Goal: Task Accomplishment & Management: Use online tool/utility

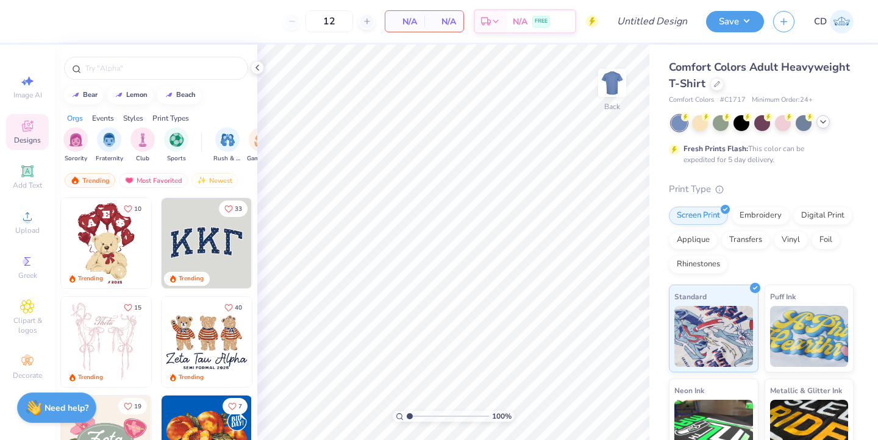
click at [824, 122] on icon at bounding box center [824, 122] width 10 height 10
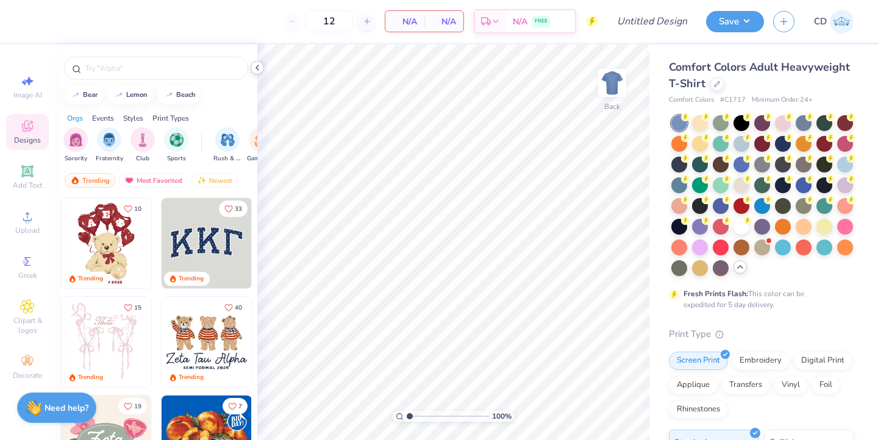
click at [256, 66] on polyline at bounding box center [257, 67] width 2 height 5
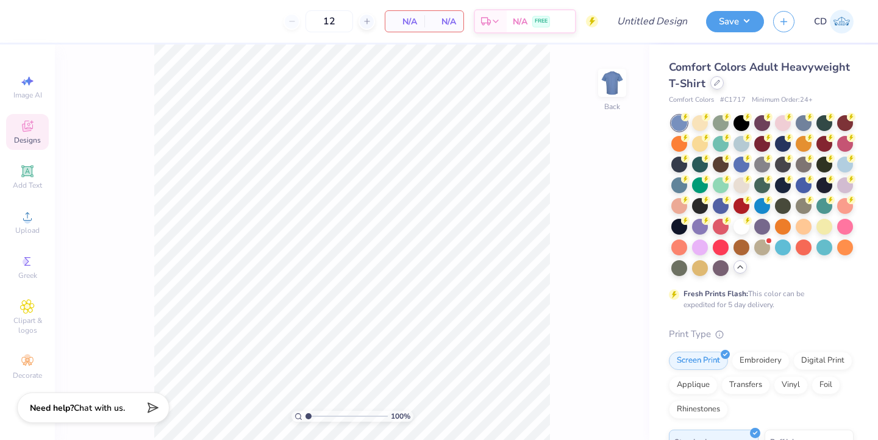
click at [716, 86] on div at bounding box center [717, 82] width 13 height 13
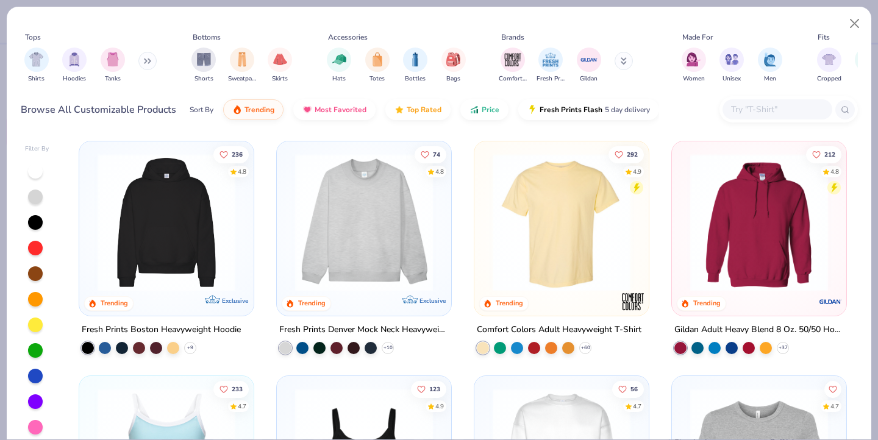
click at [152, 56] on button at bounding box center [147, 61] width 18 height 18
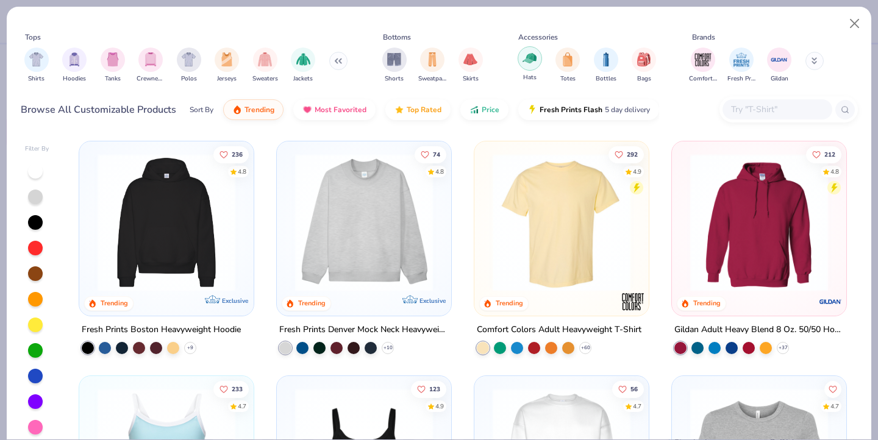
click at [531, 59] on img "filter for Hats" at bounding box center [530, 58] width 14 height 14
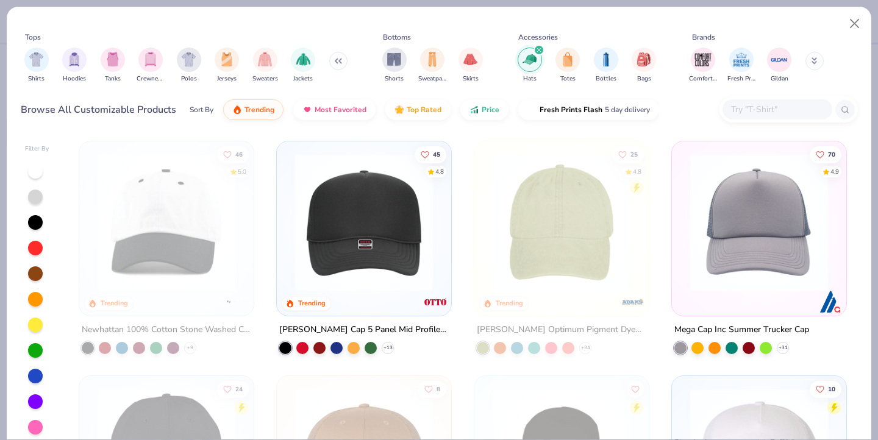
scroll to position [223, 0]
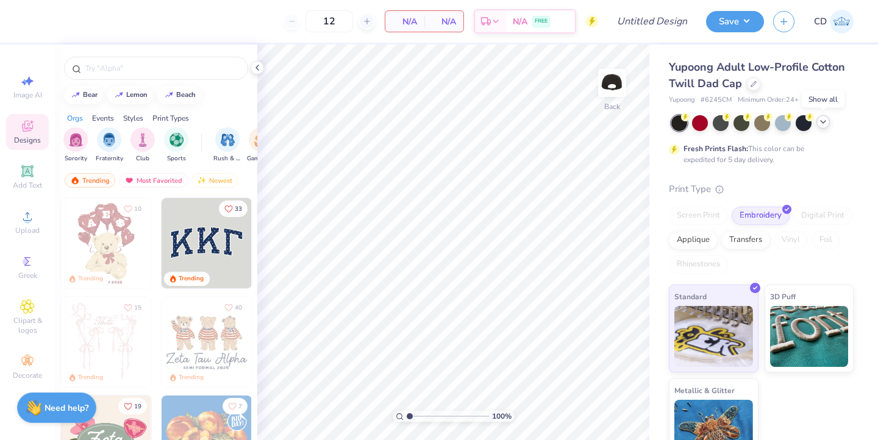
click at [823, 125] on icon at bounding box center [824, 122] width 10 height 10
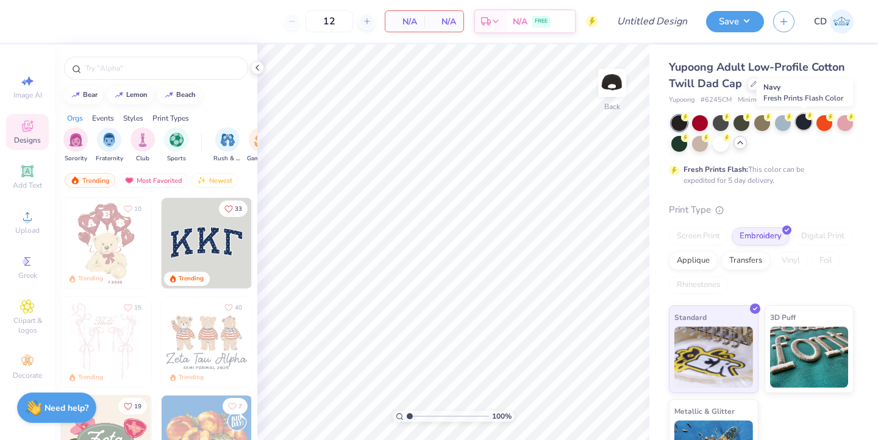
click at [805, 121] on div at bounding box center [804, 122] width 16 height 16
click at [260, 66] on icon at bounding box center [258, 68] width 10 height 10
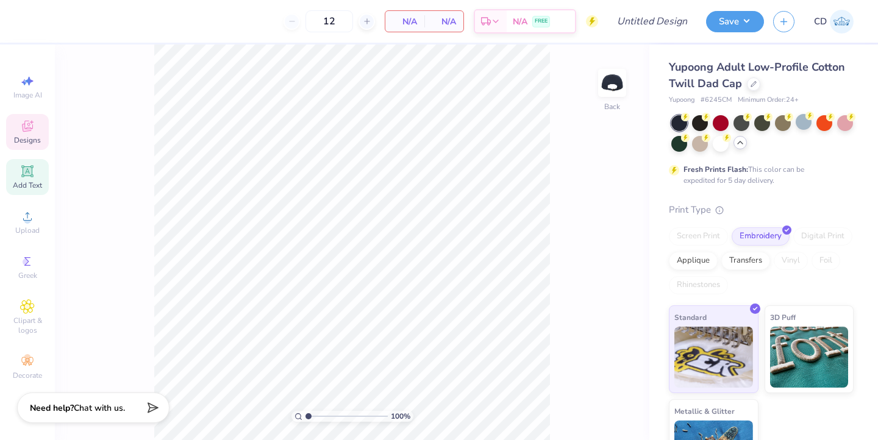
click at [27, 168] on icon at bounding box center [27, 171] width 9 height 9
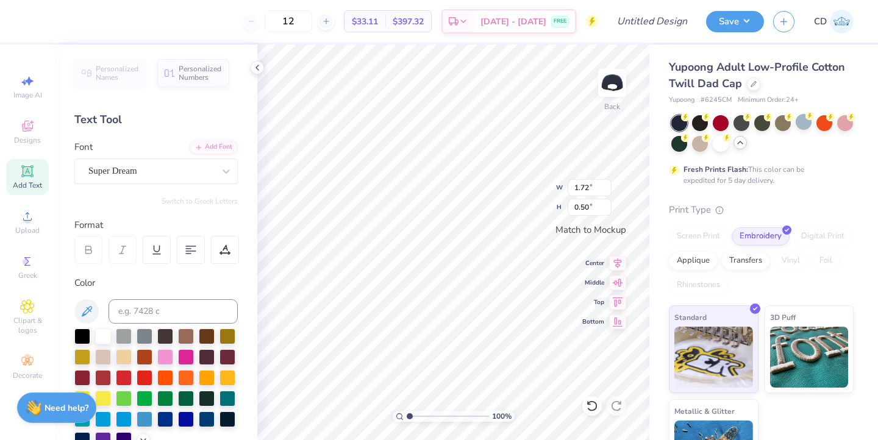
type textarea "T"
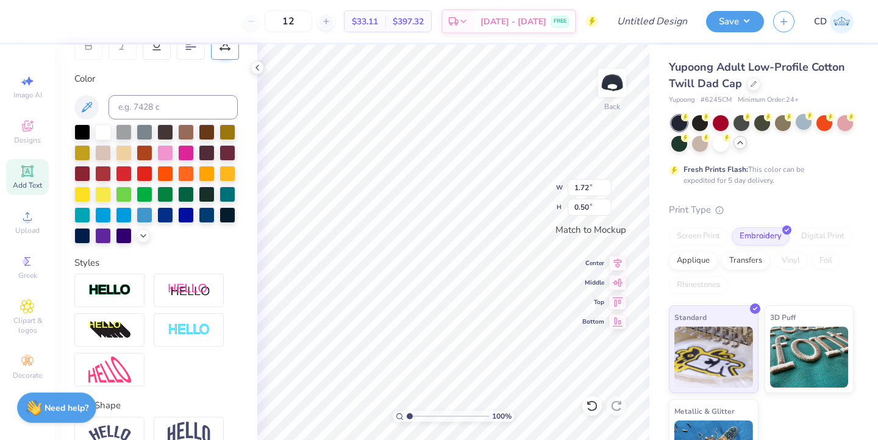
scroll to position [268, 0]
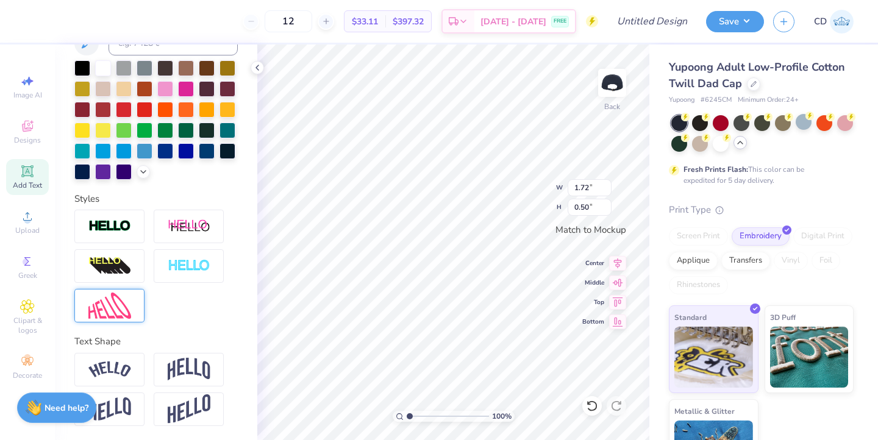
click at [101, 301] on img at bounding box center [109, 306] width 43 height 26
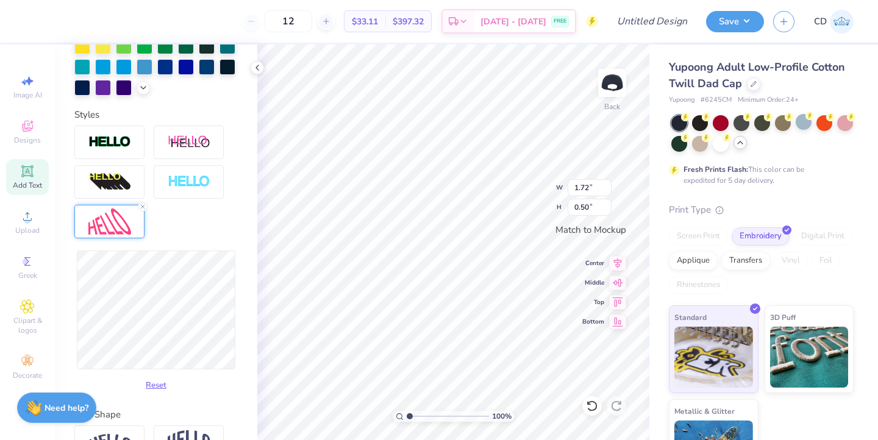
scroll to position [1, 0]
type textarea "Alpha Gam"
click at [228, 229] on div "Reset" at bounding box center [155, 261] width 163 height 270
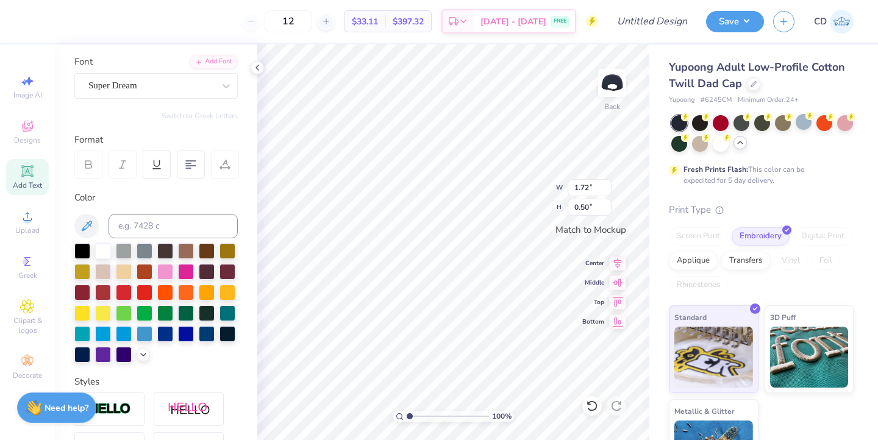
scroll to position [84, 0]
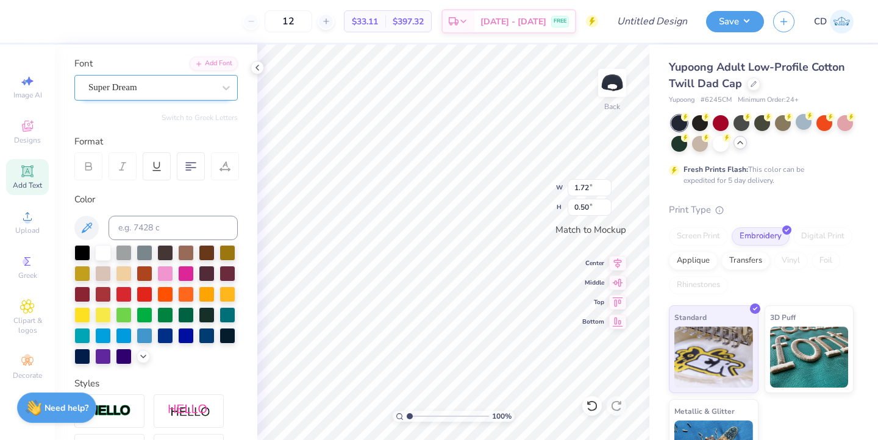
click at [172, 90] on div "Super Dream" at bounding box center [151, 87] width 128 height 19
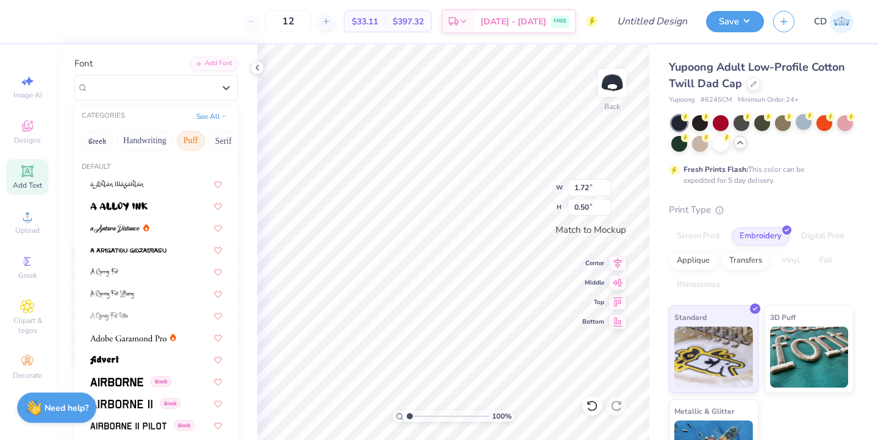
click at [194, 137] on button "Puff" at bounding box center [191, 141] width 28 height 20
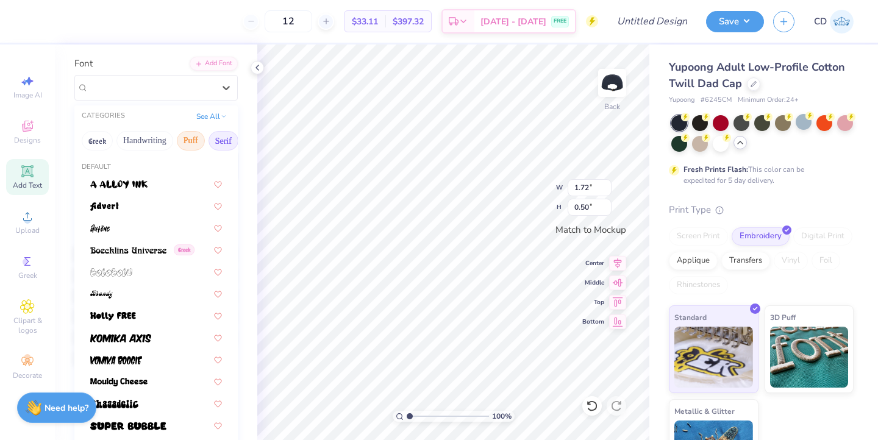
click at [218, 141] on button "Serif" at bounding box center [224, 141] width 30 height 20
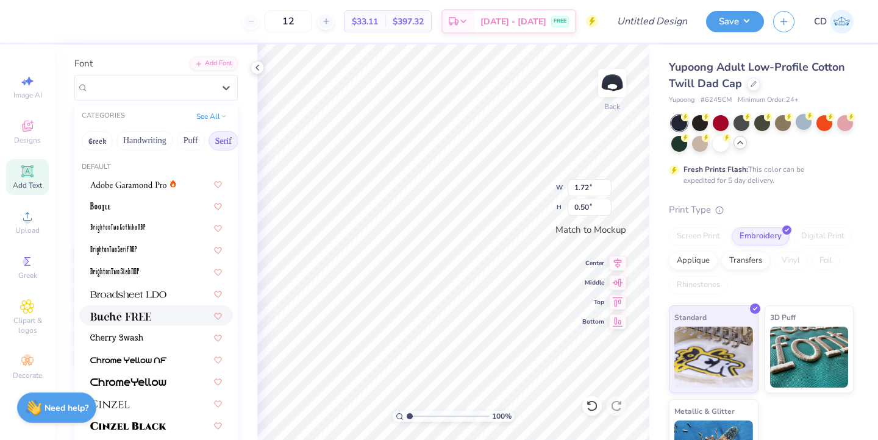
click at [114, 312] on img at bounding box center [120, 316] width 61 height 9
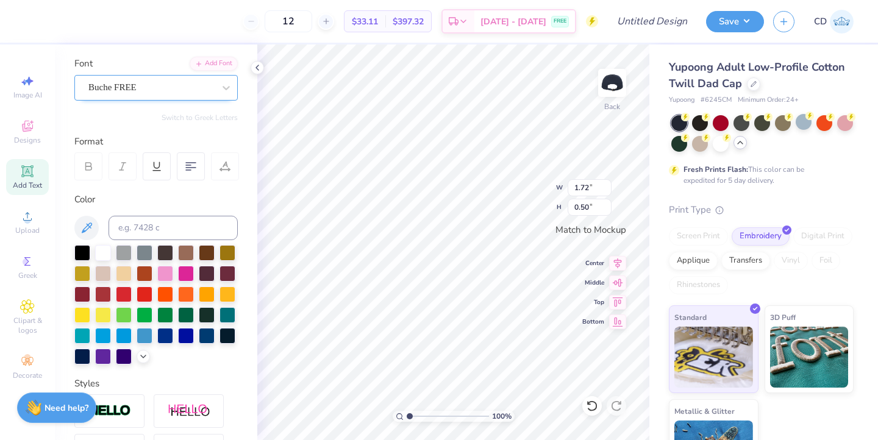
click at [190, 88] on div "Buche FREE" at bounding box center [151, 87] width 128 height 19
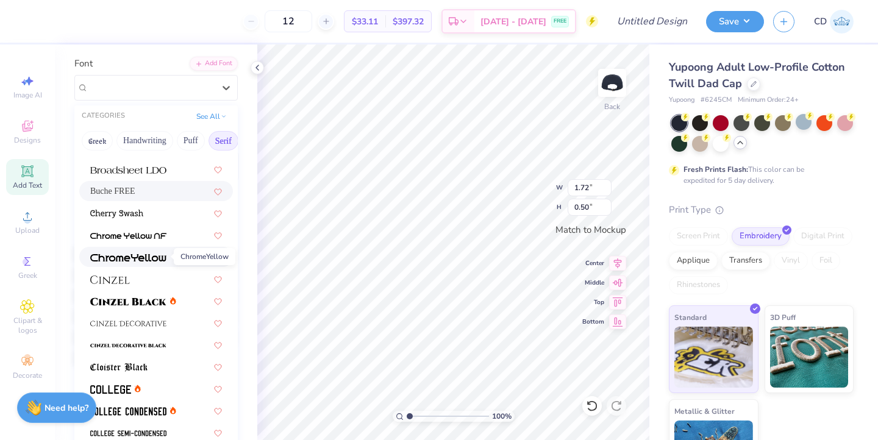
scroll to position [125, 0]
click at [143, 298] on img at bounding box center [128, 301] width 76 height 9
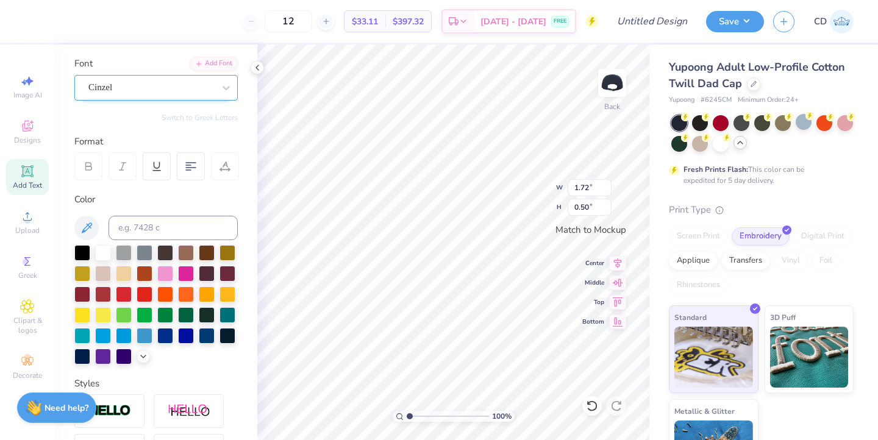
click at [210, 84] on div "Cinzel" at bounding box center [151, 87] width 128 height 19
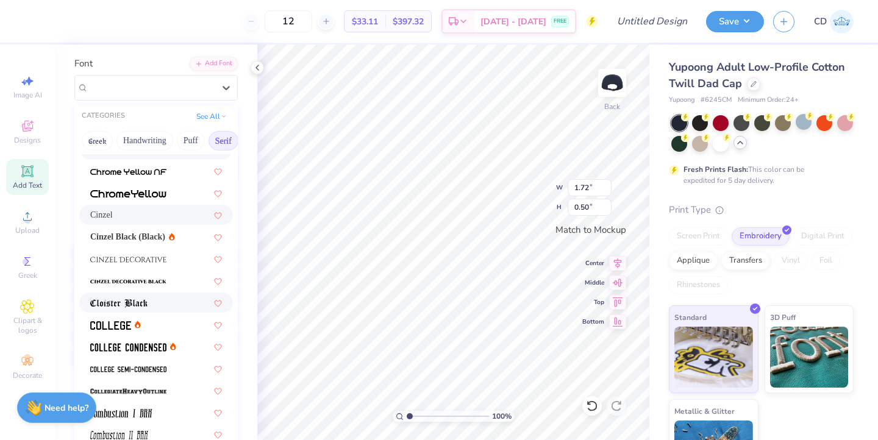
scroll to position [192, 0]
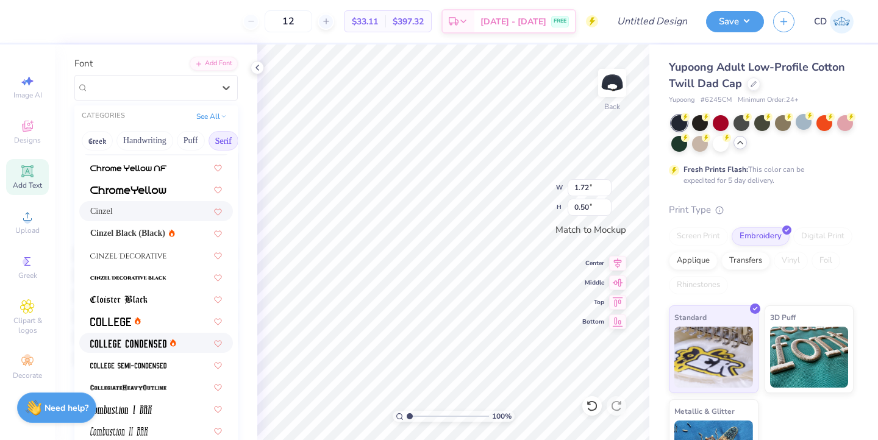
click at [151, 345] on img at bounding box center [128, 344] width 76 height 9
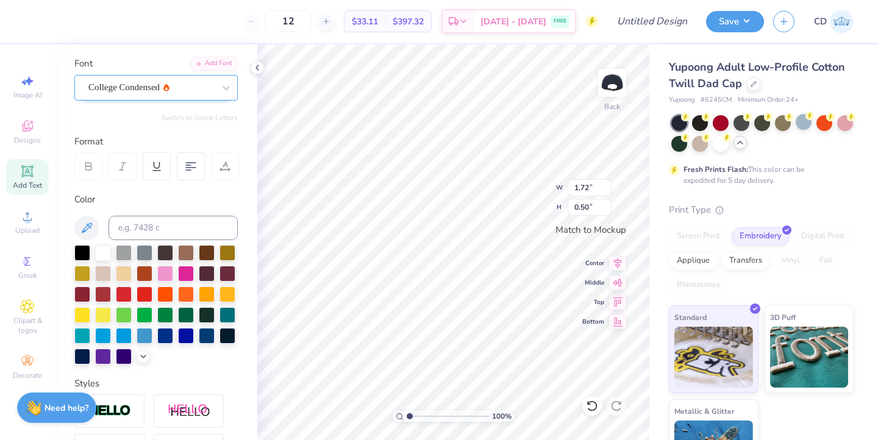
click at [182, 87] on div "College Condensed" at bounding box center [151, 87] width 128 height 19
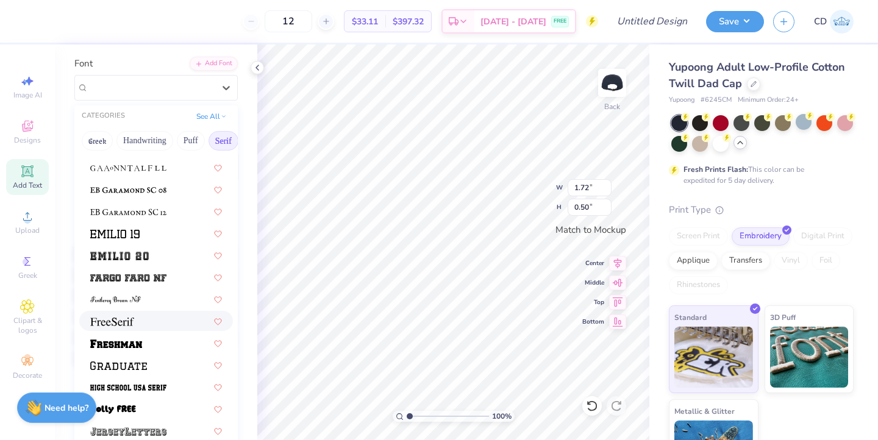
scroll to position [900, 0]
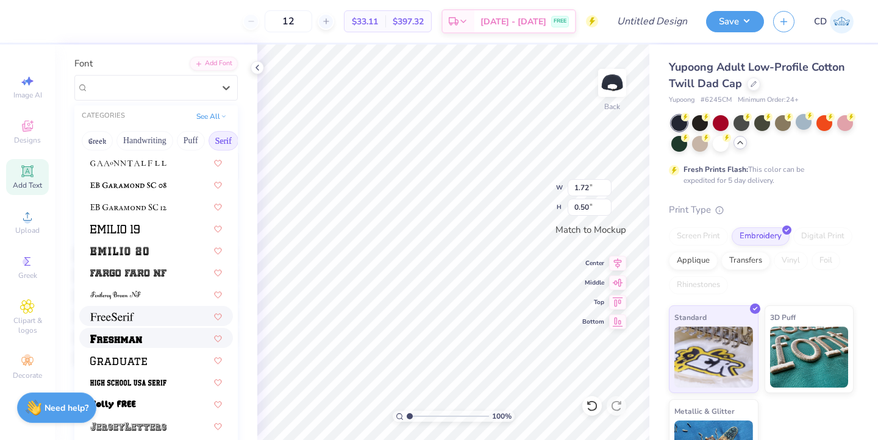
click at [134, 332] on span at bounding box center [116, 338] width 52 height 13
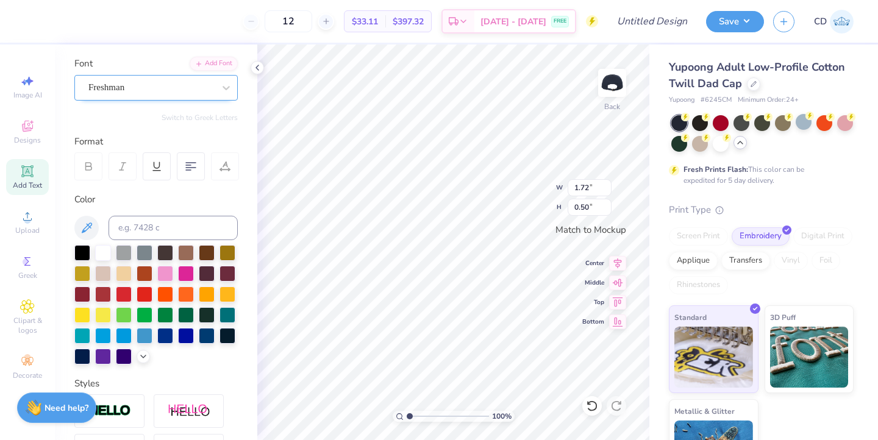
click at [196, 91] on div "Freshman" at bounding box center [151, 87] width 128 height 19
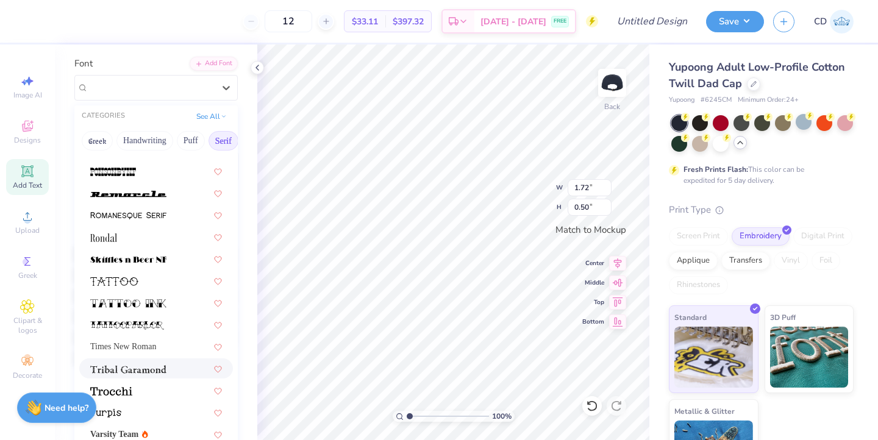
scroll to position [1397, 0]
click at [151, 391] on div at bounding box center [156, 390] width 132 height 13
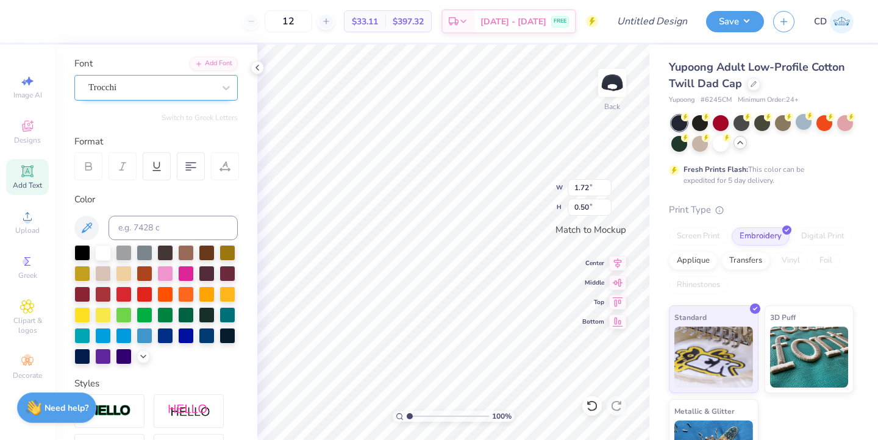
click at [214, 91] on div "Trocchi" at bounding box center [151, 87] width 128 height 19
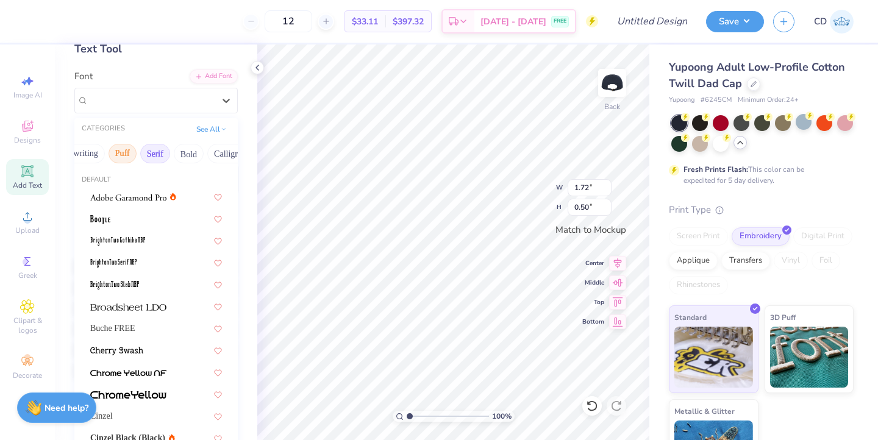
scroll to position [0, 88]
click at [178, 153] on button "Bold" at bounding box center [169, 154] width 30 height 20
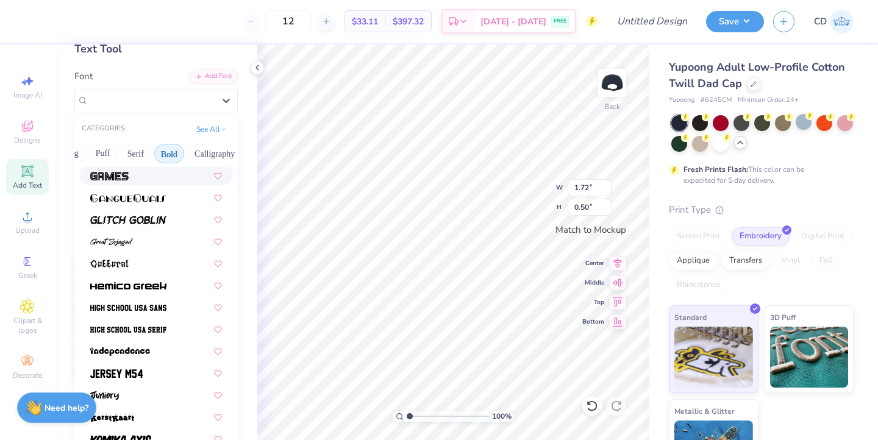
scroll to position [516, 0]
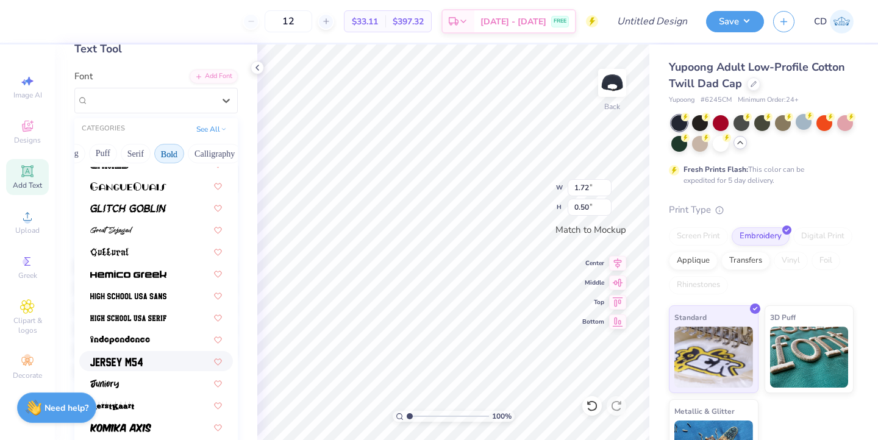
click at [117, 359] on img at bounding box center [116, 362] width 52 height 9
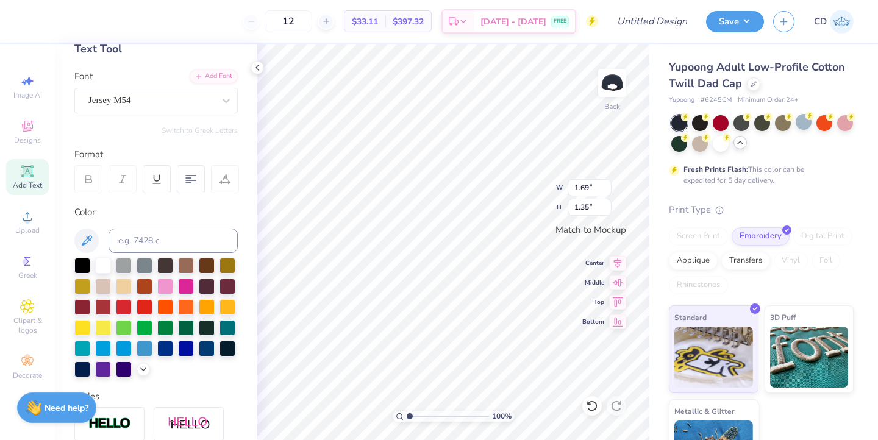
scroll to position [1, 0]
type input "2.37"
type input "1.90"
type input "3.07"
type input "2.46"
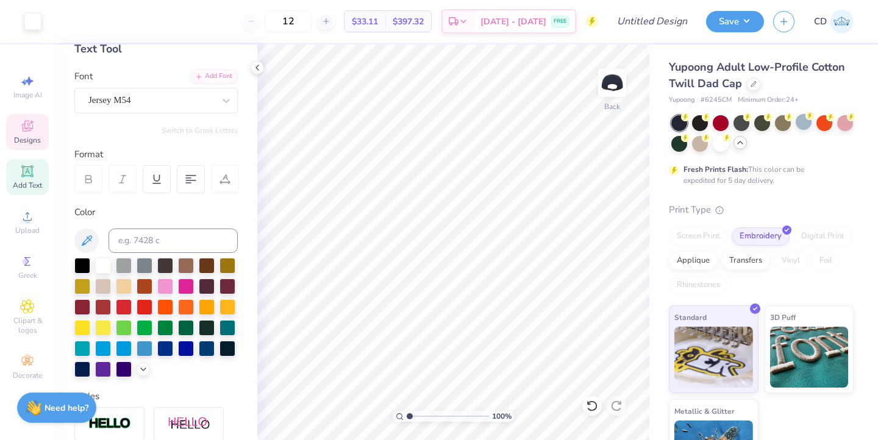
click at [18, 123] on div "Designs" at bounding box center [27, 132] width 43 height 36
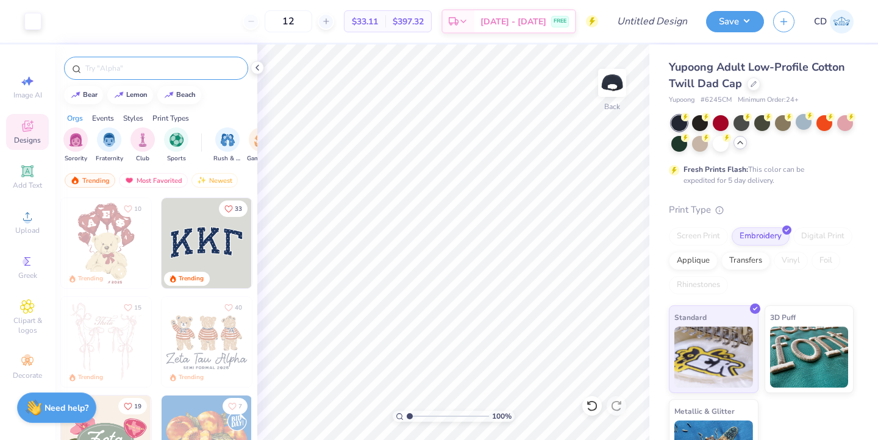
click at [113, 71] on input "text" at bounding box center [162, 68] width 156 height 12
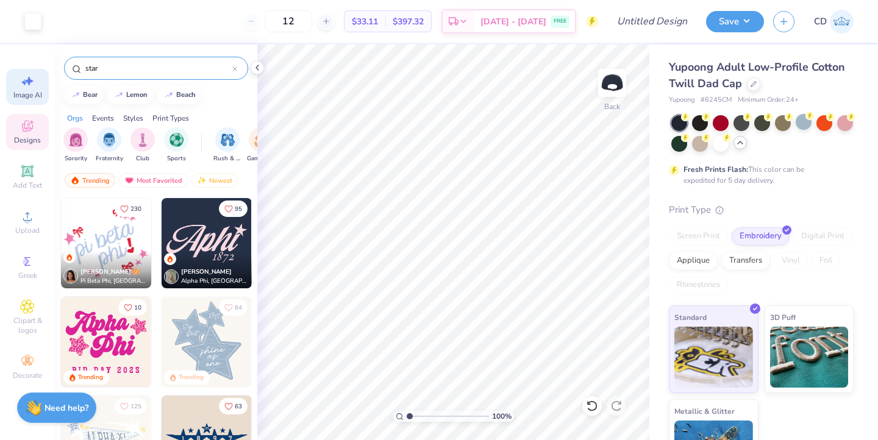
type input "star"
click at [32, 87] on icon at bounding box center [27, 81] width 15 height 15
select select "4"
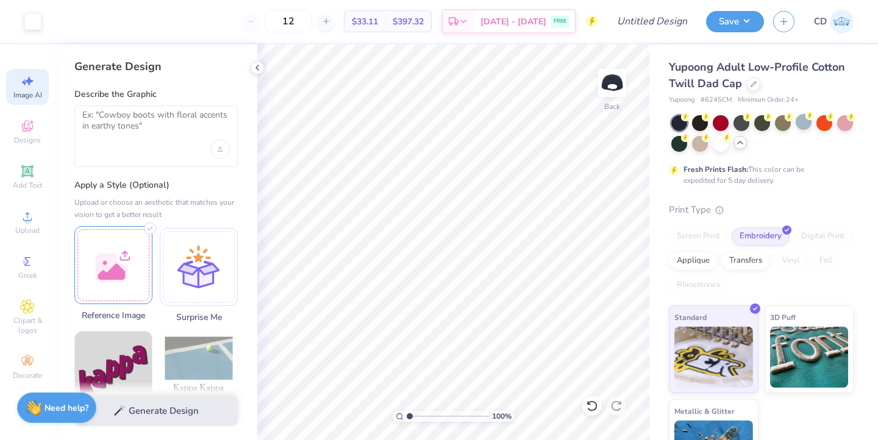
click at [118, 269] on div at bounding box center [113, 265] width 78 height 78
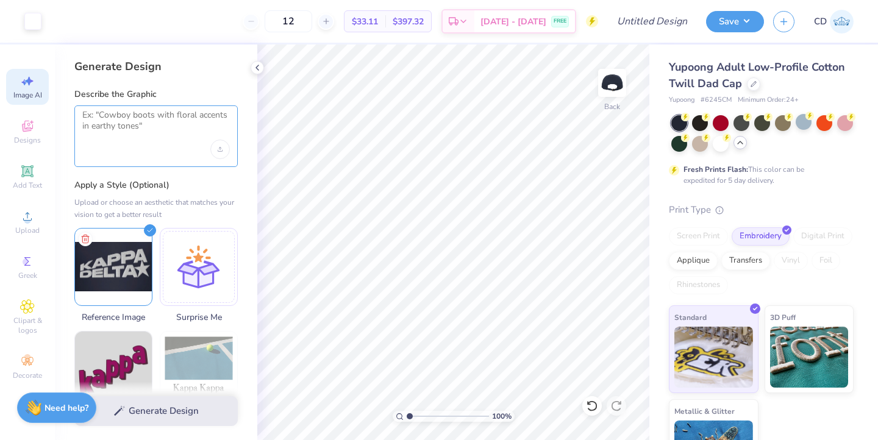
click at [104, 116] on textarea at bounding box center [156, 125] width 148 height 30
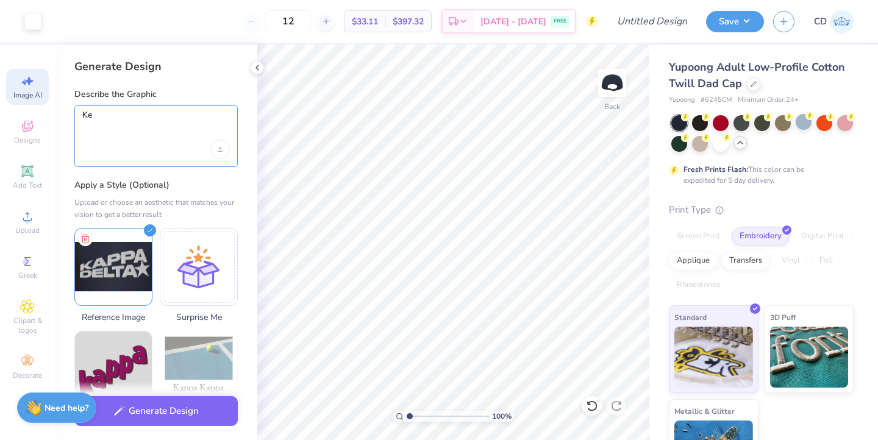
type textarea "K"
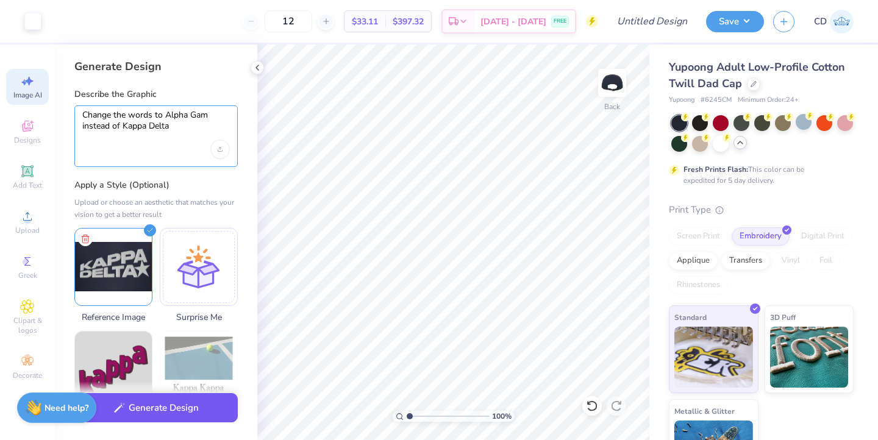
type textarea "Change the words to Alpha Gam instead of Kappa Delta"
click at [141, 412] on button "Generate Design" at bounding box center [155, 408] width 163 height 30
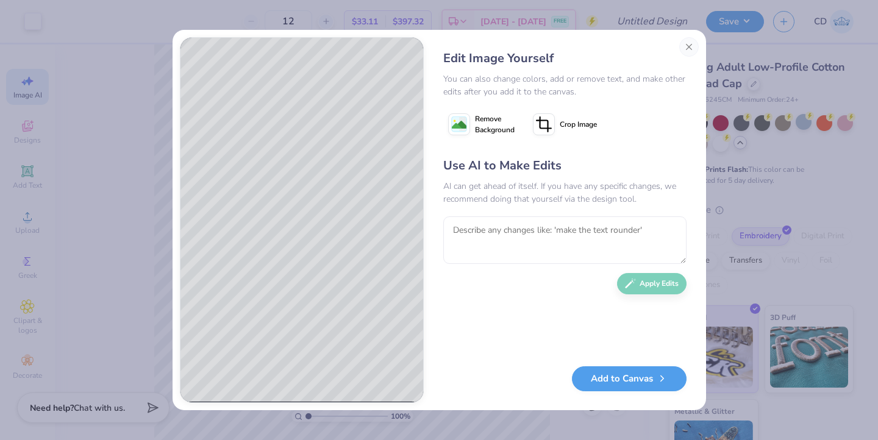
click at [455, 123] on image at bounding box center [459, 125] width 15 height 15
click at [500, 231] on textarea at bounding box center [564, 241] width 243 height 48
type textarea "remove the navy"
click at [642, 282] on button "Apply Edits" at bounding box center [652, 280] width 70 height 21
click at [618, 377] on button "Add to Canvas" at bounding box center [629, 376] width 115 height 25
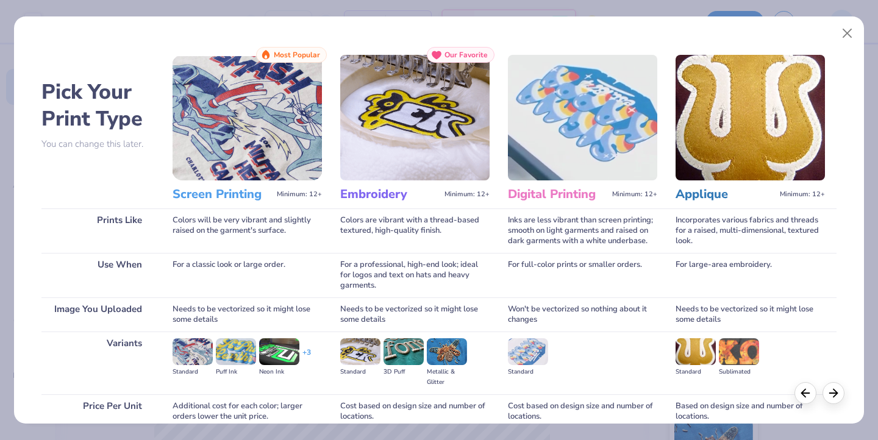
scroll to position [96, 0]
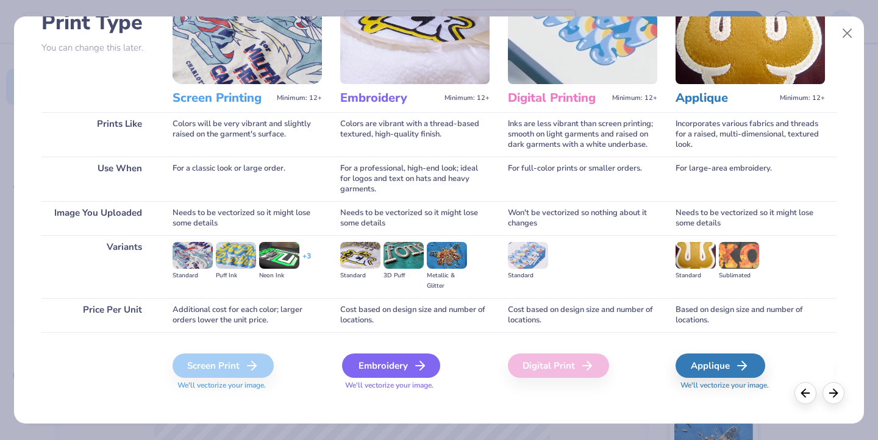
click at [390, 358] on div "Embroidery" at bounding box center [391, 366] width 98 height 24
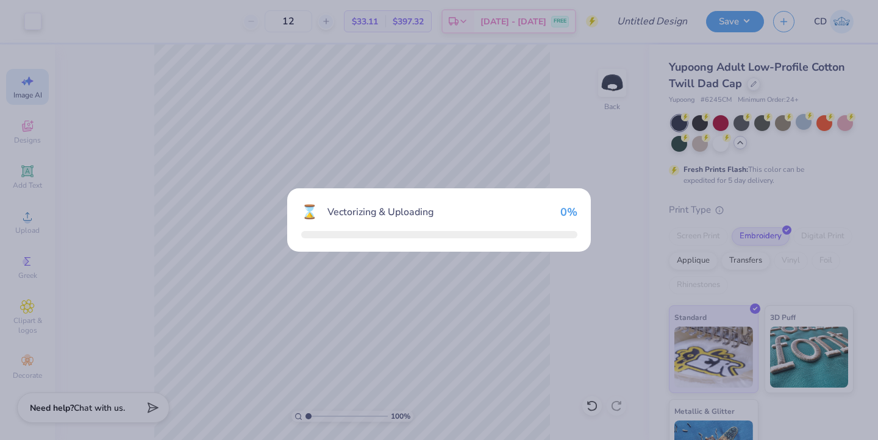
click at [390, 358] on div "⌛ Vectorizing & Uploading 0 %" at bounding box center [439, 220] width 878 height 440
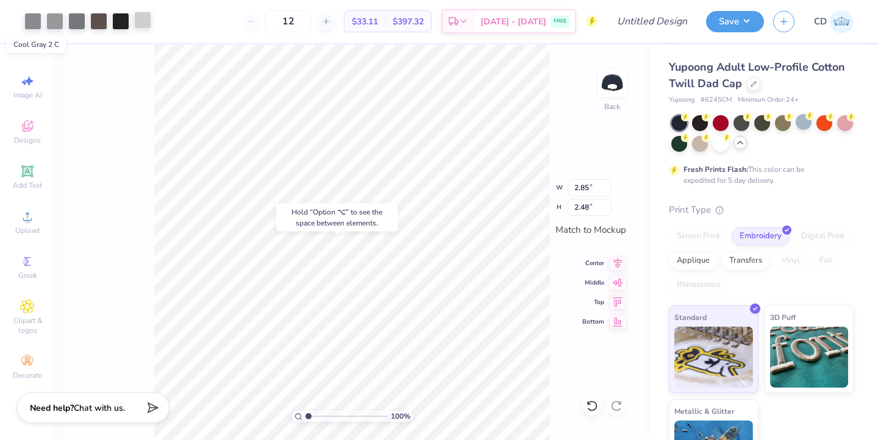
click at [142, 21] on div at bounding box center [142, 20] width 17 height 17
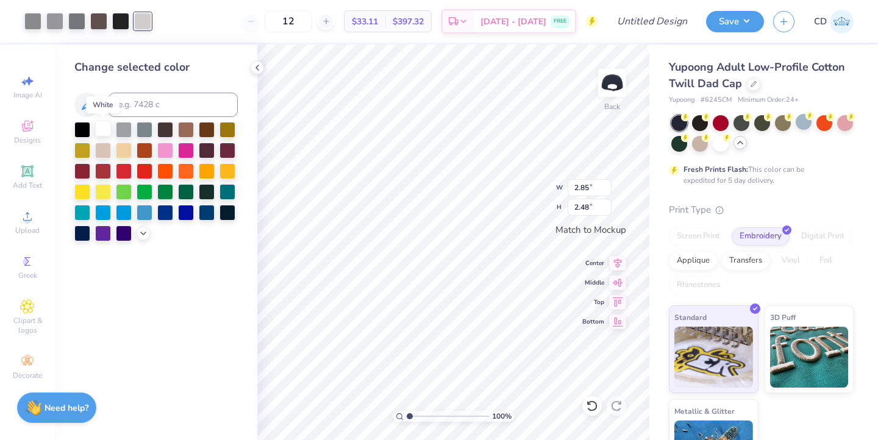
click at [98, 129] on div at bounding box center [103, 129] width 16 height 16
click at [120, 24] on div at bounding box center [120, 20] width 17 height 17
click at [104, 130] on div at bounding box center [103, 129] width 16 height 16
click at [116, 16] on div at bounding box center [120, 20] width 17 height 17
click at [102, 126] on div at bounding box center [103, 129] width 16 height 16
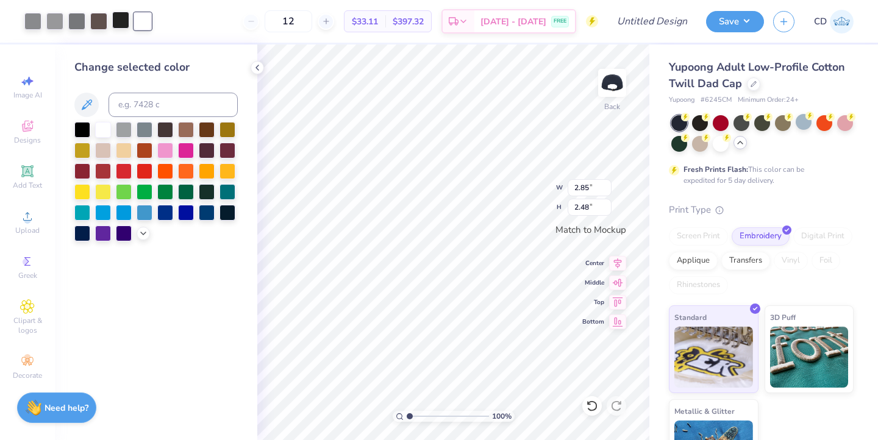
click at [119, 15] on div at bounding box center [120, 20] width 17 height 17
click at [104, 131] on div at bounding box center [103, 129] width 16 height 16
click at [96, 21] on div at bounding box center [98, 20] width 17 height 17
click at [101, 132] on div at bounding box center [103, 129] width 16 height 16
click at [79, 24] on div at bounding box center [76, 20] width 17 height 17
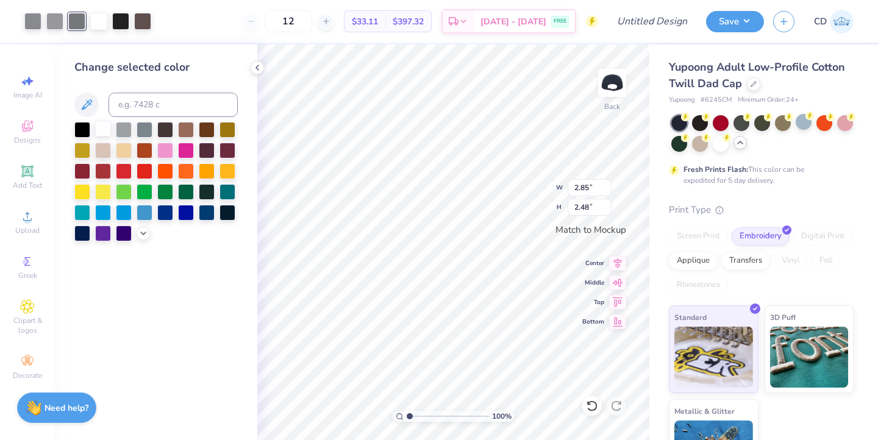
click at [102, 130] on div at bounding box center [103, 129] width 16 height 16
click at [56, 21] on div at bounding box center [54, 20] width 17 height 17
click at [101, 129] on div at bounding box center [103, 130] width 16 height 16
click at [32, 20] on div at bounding box center [32, 20] width 17 height 17
click at [102, 131] on div at bounding box center [103, 129] width 16 height 16
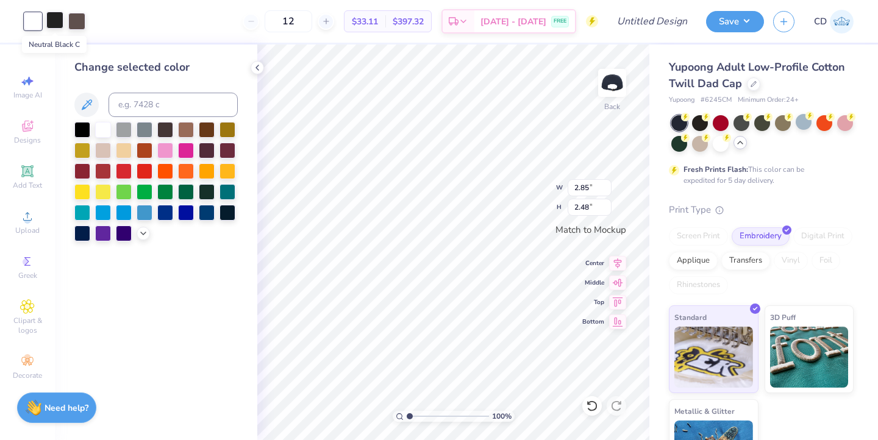
click at [56, 21] on div at bounding box center [54, 20] width 17 height 17
click at [103, 135] on div at bounding box center [103, 129] width 16 height 16
click at [79, 22] on div at bounding box center [76, 20] width 17 height 17
click at [98, 131] on div at bounding box center [103, 129] width 16 height 16
click at [52, 24] on div at bounding box center [54, 20] width 17 height 17
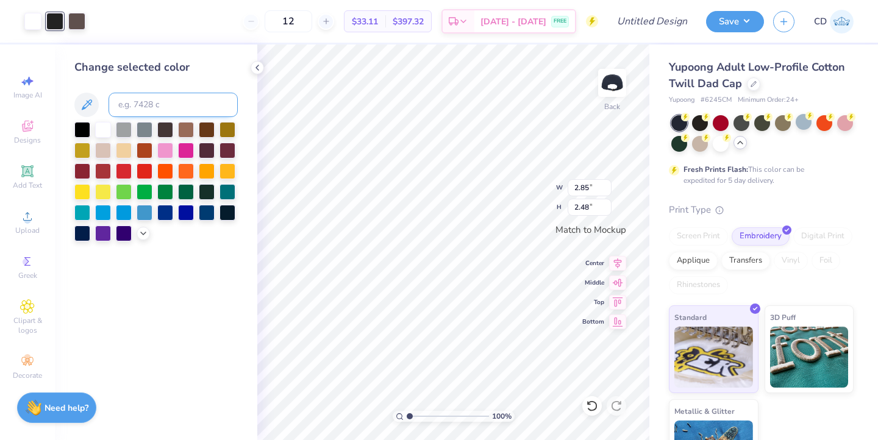
click at [144, 110] on input at bounding box center [173, 105] width 129 height 24
type input "White"
click at [101, 130] on div at bounding box center [103, 129] width 16 height 16
click at [260, 70] on icon at bounding box center [258, 68] width 10 height 10
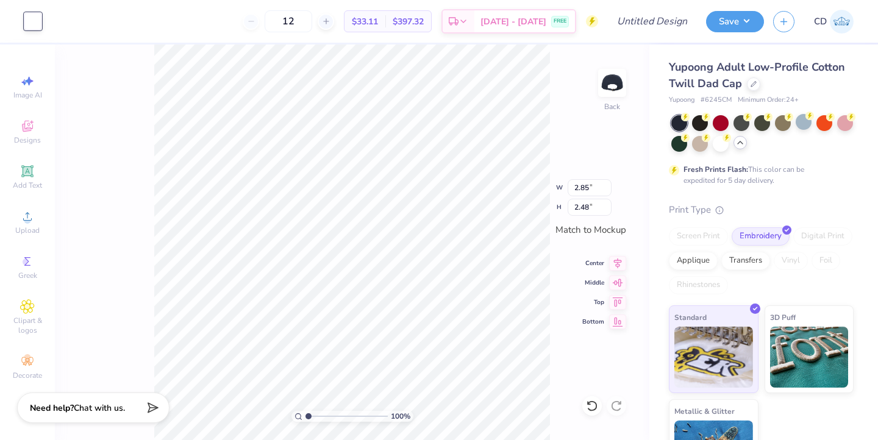
type input "3.07"
type input "2.46"
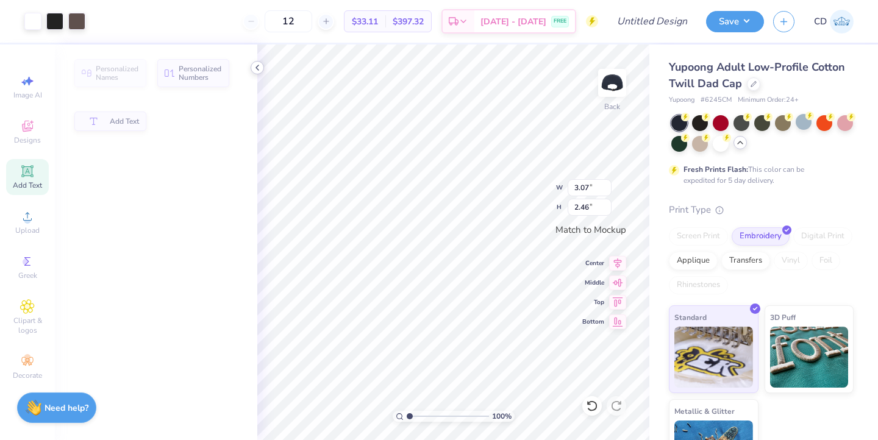
type input "2.85"
type input "2.48"
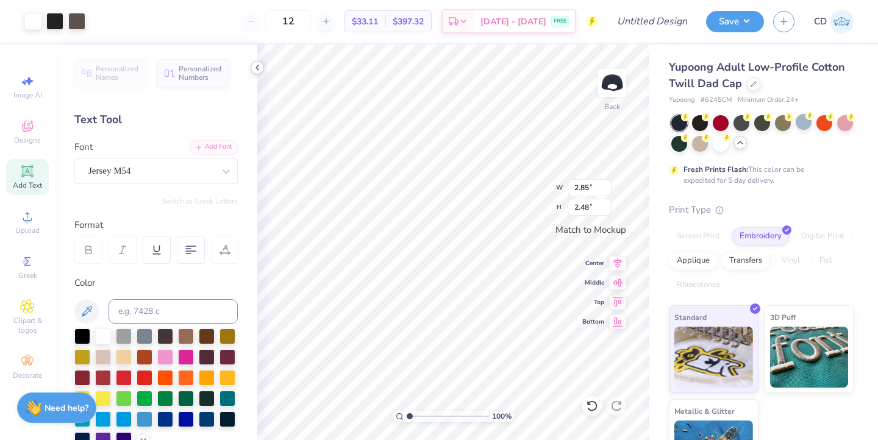
click at [259, 73] on div at bounding box center [257, 67] width 13 height 13
type input "3.07"
type input "2.46"
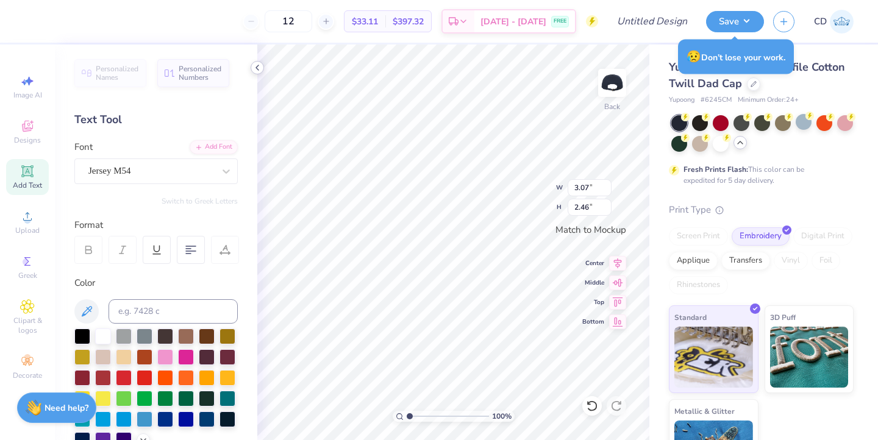
scroll to position [1, 0]
type textarea "A"
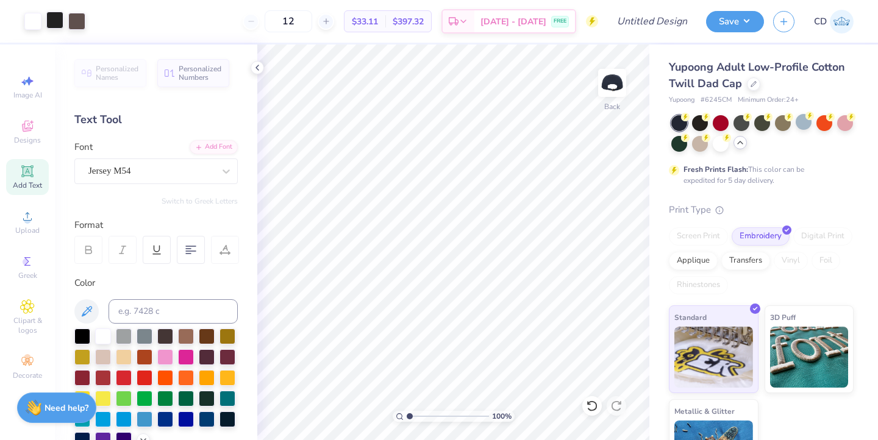
click at [54, 21] on div at bounding box center [54, 20] width 17 height 17
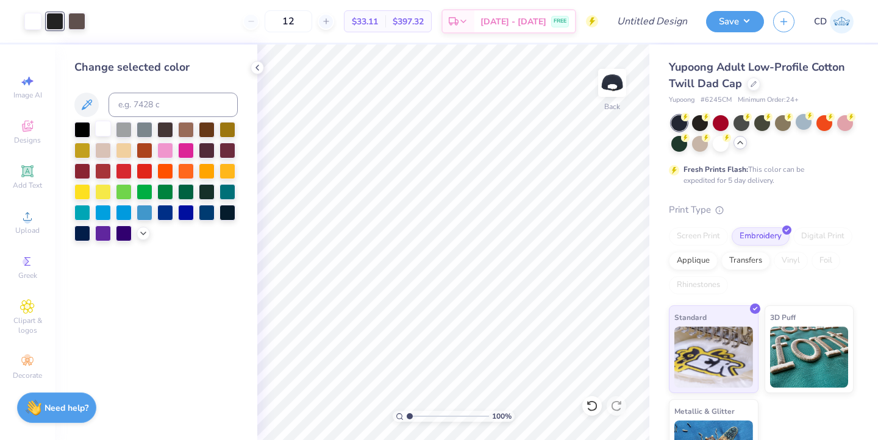
click at [99, 132] on div at bounding box center [103, 129] width 16 height 16
click at [256, 70] on icon at bounding box center [258, 68] width 10 height 10
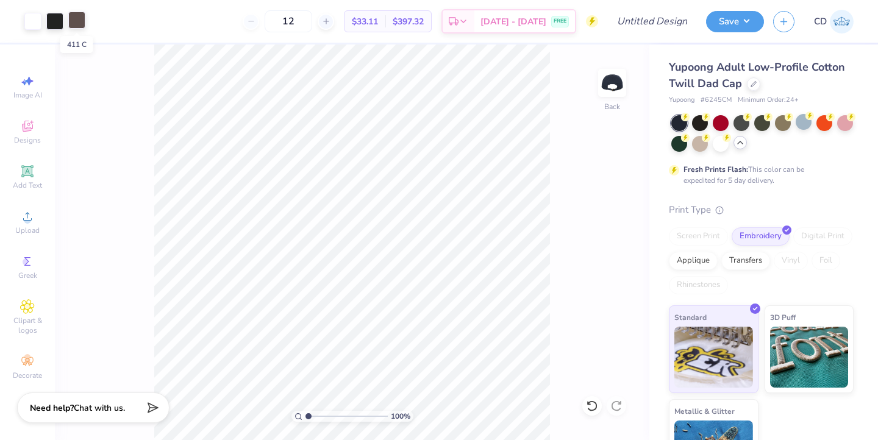
click at [79, 26] on div at bounding box center [76, 20] width 17 height 17
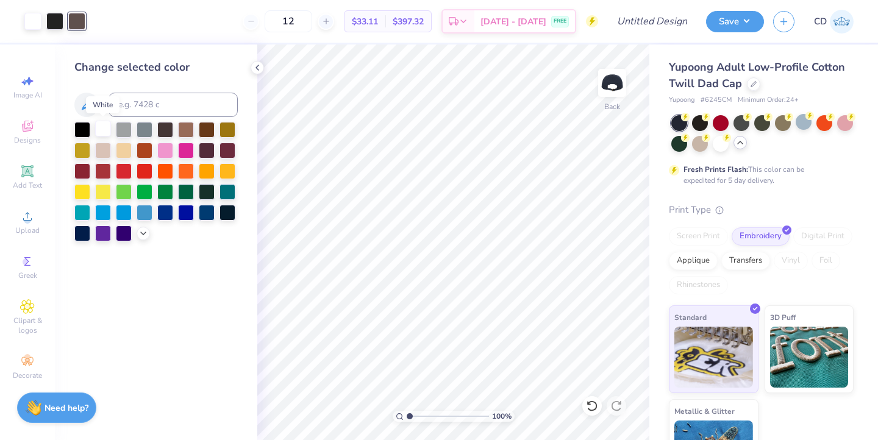
click at [104, 131] on div at bounding box center [103, 129] width 16 height 16
click at [257, 65] on icon at bounding box center [258, 68] width 10 height 10
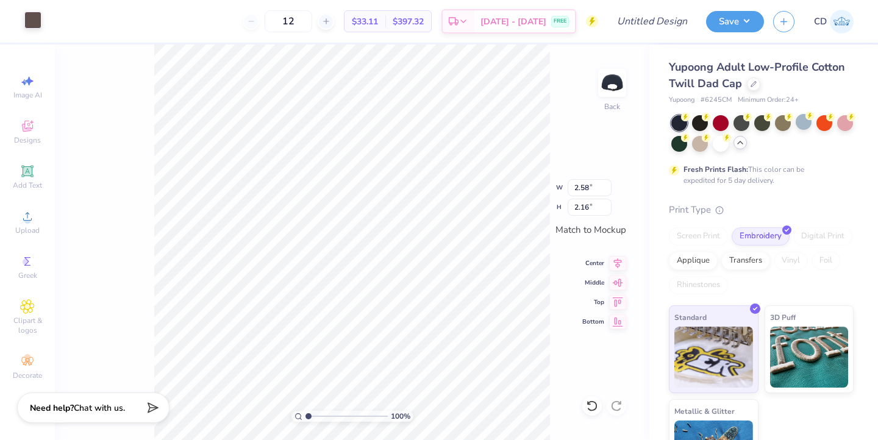
click at [34, 18] on div at bounding box center [32, 20] width 17 height 17
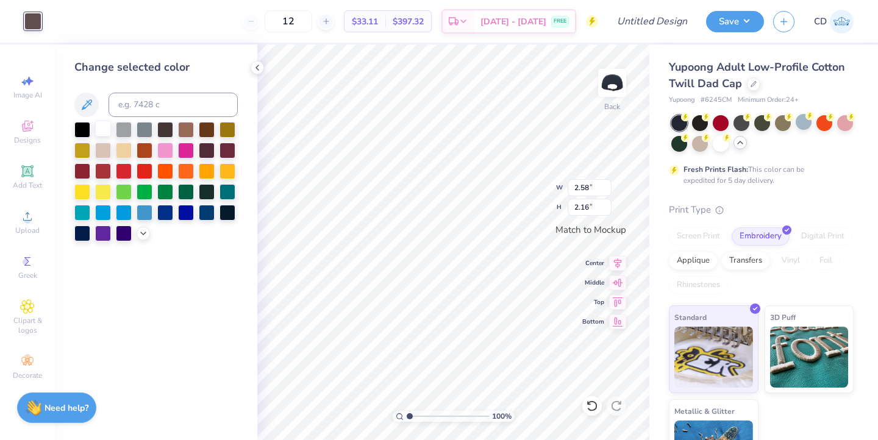
click at [101, 128] on div at bounding box center [103, 129] width 16 height 16
click at [104, 131] on div at bounding box center [103, 129] width 16 height 16
click at [260, 70] on icon at bounding box center [258, 68] width 10 height 10
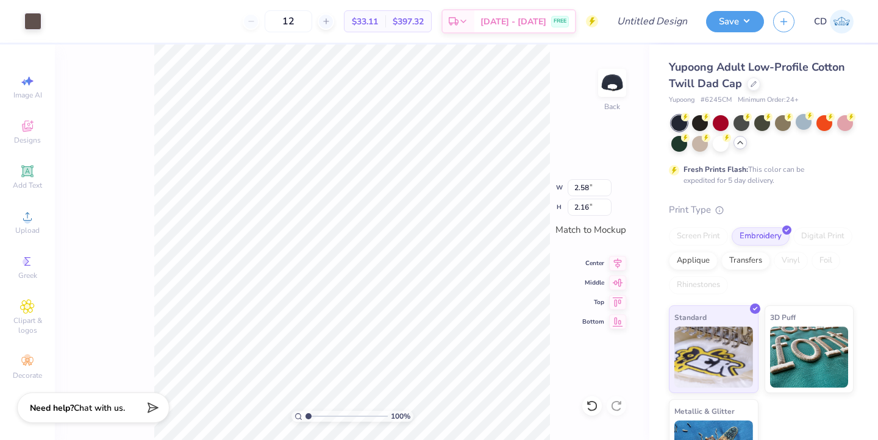
click at [128, 172] on div "100 % Back W 2.58 2.58 " H 2.16 2.16 " Match to [GEOGRAPHIC_DATA] Middle Top Bo…" at bounding box center [352, 243] width 595 height 396
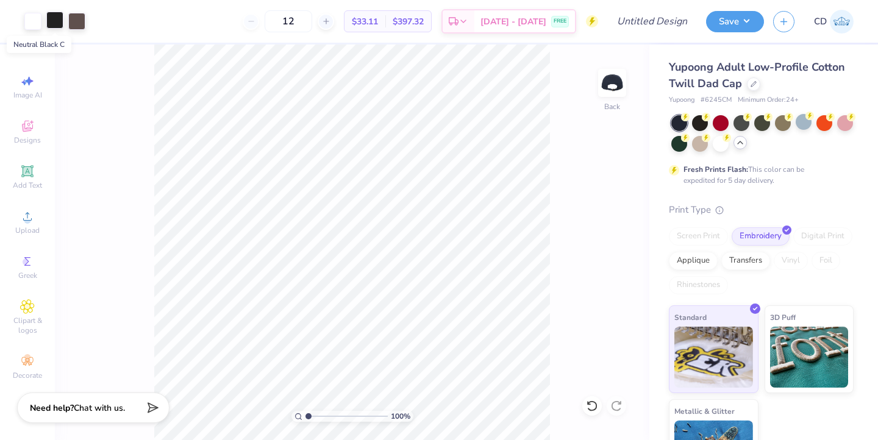
click at [60, 24] on div at bounding box center [54, 20] width 17 height 17
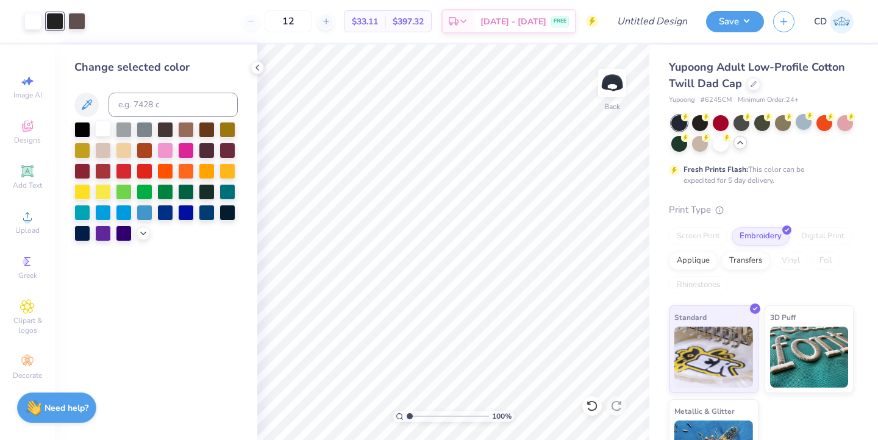
click at [102, 133] on div at bounding box center [103, 129] width 16 height 16
click at [81, 190] on div at bounding box center [82, 191] width 16 height 16
click at [106, 126] on div at bounding box center [103, 129] width 16 height 16
click at [260, 66] on icon at bounding box center [258, 68] width 10 height 10
